Goal: Book appointment/travel/reservation

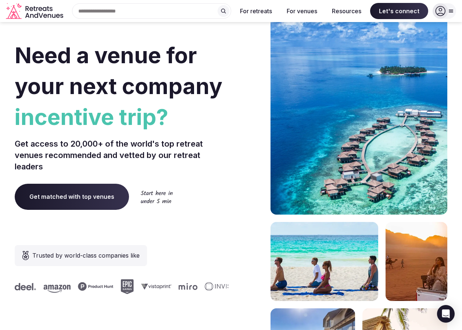
click at [91, 13] on div "Recent searches [GEOGRAPHIC_DATA] Search Popular Destinations [GEOGRAPHIC_DATA]…" at bounding box center [148, 10] width 165 height 15
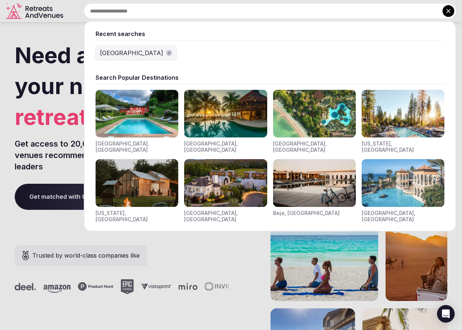
click at [118, 54] on div "[GEOGRAPHIC_DATA]" at bounding box center [131, 53] width 63 height 9
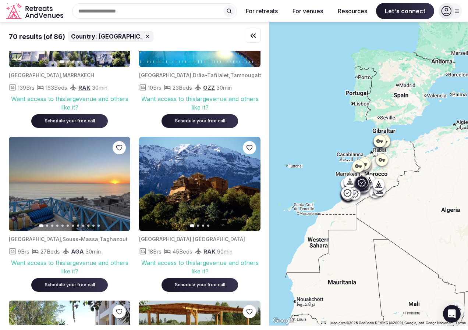
scroll to position [1619, 0]
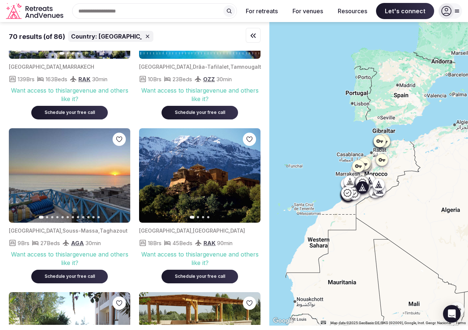
click at [197, 180] on img at bounding box center [199, 175] width 121 height 95
click at [186, 199] on img at bounding box center [199, 175] width 121 height 95
click at [252, 178] on icon "button" at bounding box center [250, 176] width 6 height 6
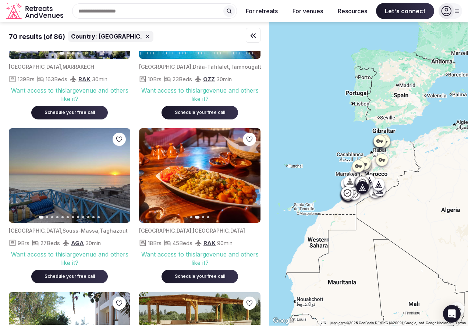
click at [252, 178] on icon "button" at bounding box center [250, 176] width 6 height 6
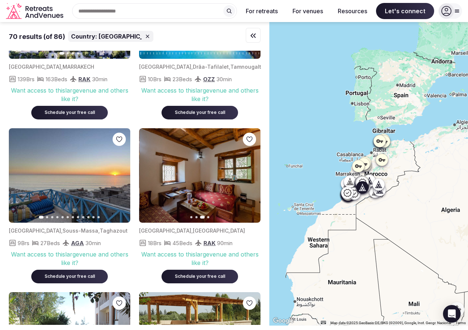
click at [252, 178] on icon "button" at bounding box center [250, 176] width 6 height 6
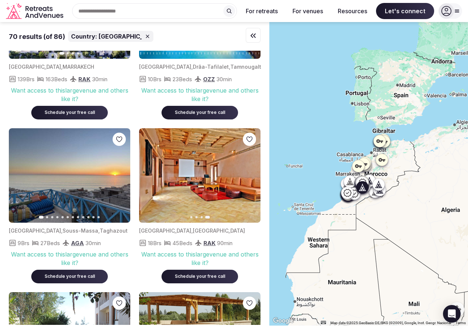
click at [149, 178] on icon "button" at bounding box center [149, 176] width 6 height 6
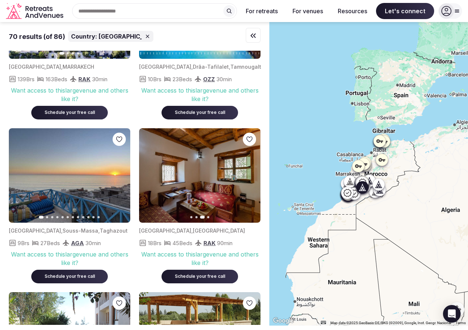
click at [149, 178] on icon "button" at bounding box center [149, 176] width 6 height 6
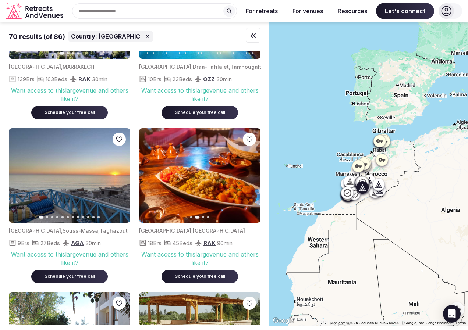
click at [149, 178] on icon "button" at bounding box center [149, 176] width 6 height 6
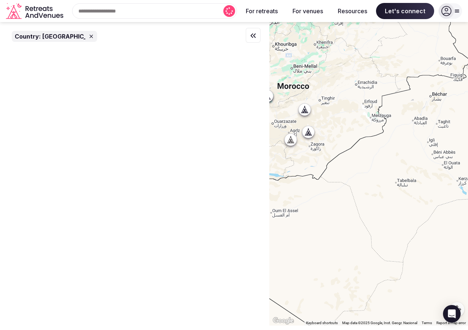
scroll to position [0, 0]
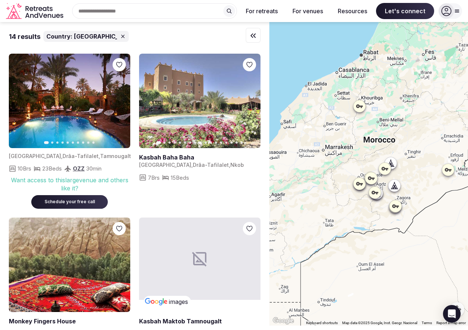
drag, startPoint x: 321, startPoint y: 192, endPoint x: 407, endPoint y: 248, distance: 102.3
click at [407, 248] on div at bounding box center [368, 174] width 199 height 304
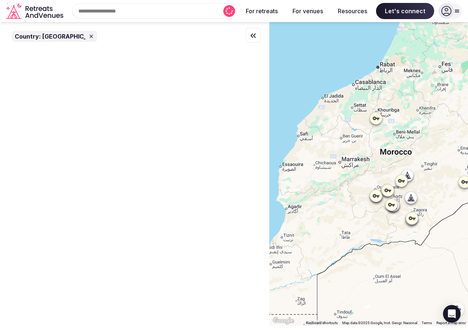
drag, startPoint x: 330, startPoint y: 210, endPoint x: 367, endPoint y: 234, distance: 44.4
click at [367, 234] on div at bounding box center [368, 174] width 199 height 304
